Goal: Task Accomplishment & Management: Complete application form

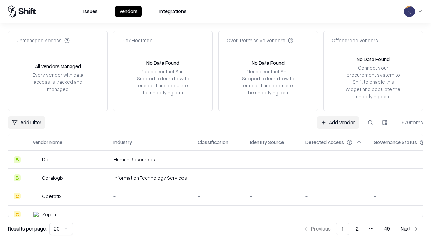
click at [338, 122] on link "Add Vendor" at bounding box center [338, 122] width 42 height 12
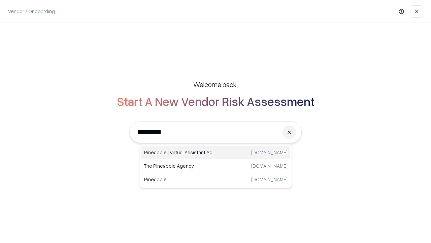
click at [216, 152] on div "Pineapple | Virtual Assistant Agency [DOMAIN_NAME]" at bounding box center [215, 152] width 149 height 13
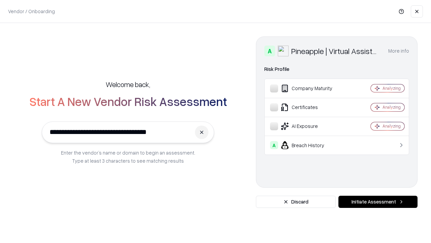
type input "**********"
click at [378, 201] on button "Initiate Assessment" at bounding box center [378, 201] width 79 height 12
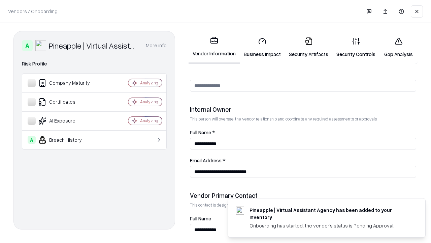
scroll to position [349, 0]
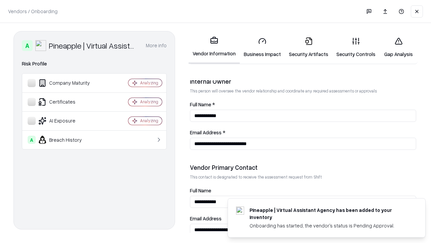
click at [262, 47] on link "Business Impact" at bounding box center [262, 47] width 45 height 31
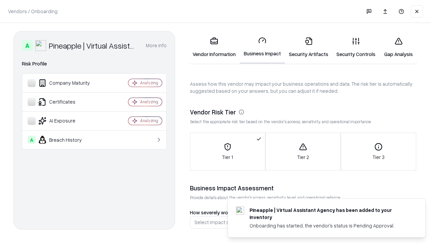
click at [309, 47] on link "Security Artifacts" at bounding box center [308, 47] width 47 height 31
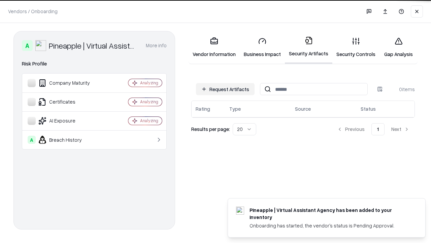
click at [225, 88] on button "Request Artifacts" at bounding box center [225, 89] width 59 height 12
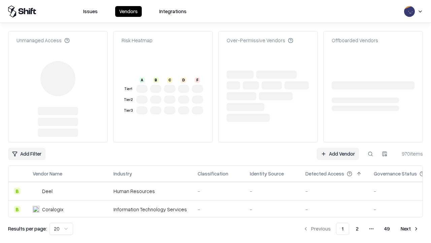
click at [338, 148] on link "Add Vendor" at bounding box center [338, 154] width 42 height 12
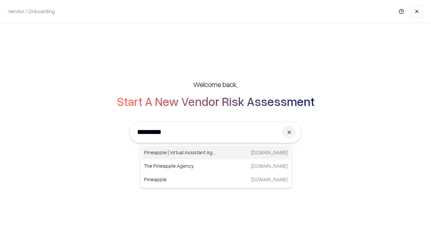
click at [216, 152] on div "Pineapple | Virtual Assistant Agency [DOMAIN_NAME]" at bounding box center [215, 152] width 149 height 13
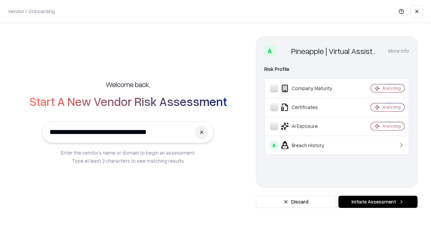
type input "**********"
click at [378, 201] on button "Initiate Assessment" at bounding box center [378, 201] width 79 height 12
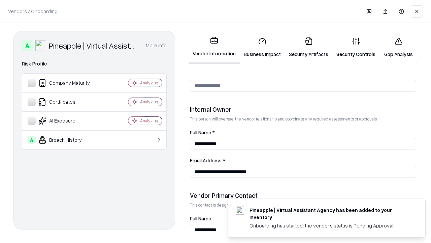
scroll to position [349, 0]
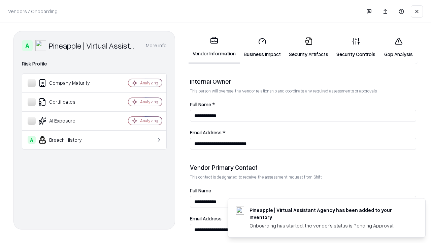
click at [398, 47] on link "Gap Analysis" at bounding box center [399, 47] width 38 height 31
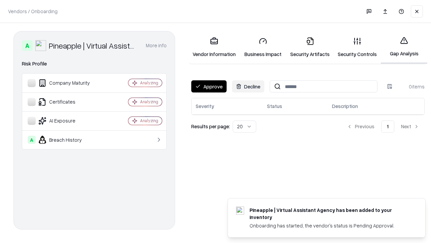
click at [209, 86] on button "Approve" at bounding box center [208, 86] width 35 height 12
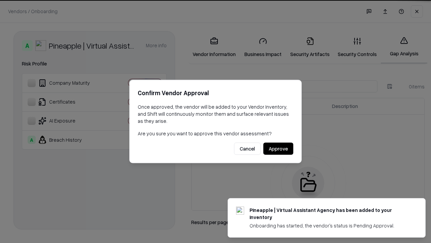
click at [278, 148] on button "Approve" at bounding box center [278, 148] width 30 height 12
